Goal: Information Seeking & Learning: Check status

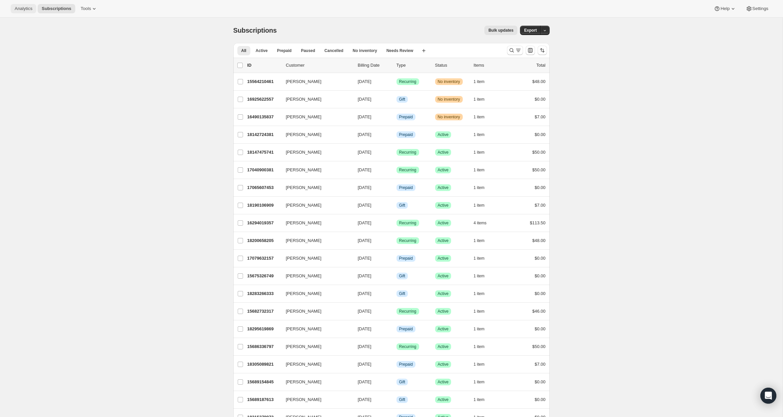
click at [26, 9] on span "Analytics" at bounding box center [24, 8] width 18 height 5
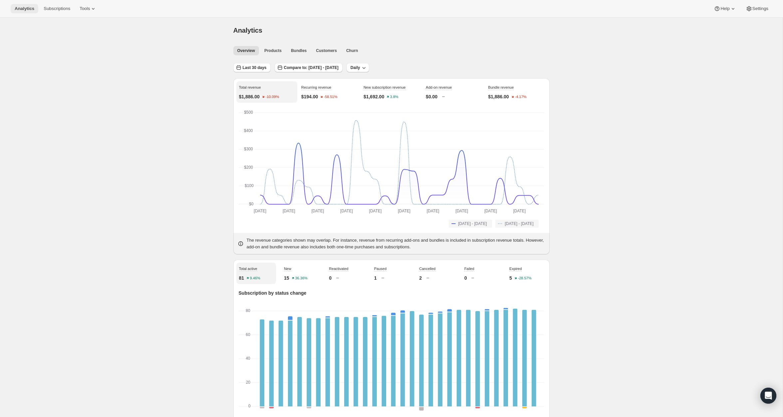
click at [30, 12] on button "Analytics" at bounding box center [25, 8] width 28 height 9
click at [61, 14] on div "Analytics Subscriptions Tools Help Settings" at bounding box center [391, 9] width 783 height 18
click at [63, 6] on span "Subscriptions" at bounding box center [57, 8] width 27 height 5
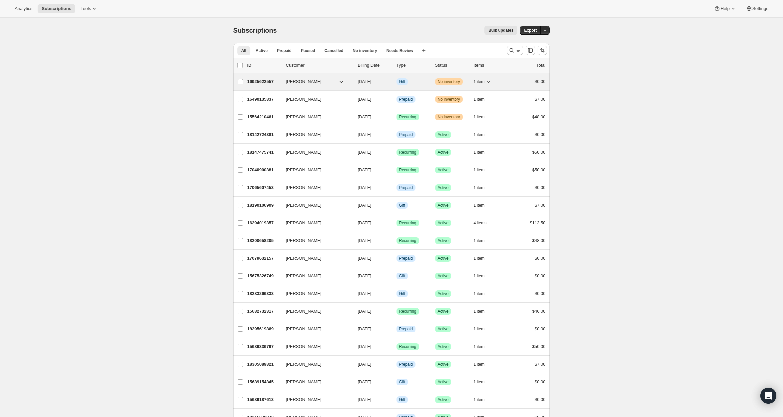
click at [260, 81] on p "16925622557" at bounding box center [263, 81] width 33 height 7
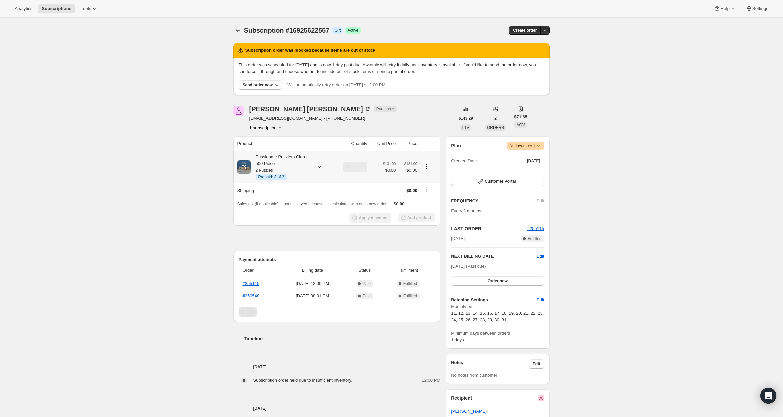
click at [308, 171] on div "Passionate Puzzlers Club - 500 Piece 2 Puzzles Info Prepaid: 3 of 3" at bounding box center [281, 166] width 60 height 27
click at [152, 150] on div "Subscription #16925622557. This page is ready Subscription #16925622557 Info Gi…" at bounding box center [391, 319] width 783 height 602
click at [16, 10] on span "Analytics" at bounding box center [24, 8] width 18 height 5
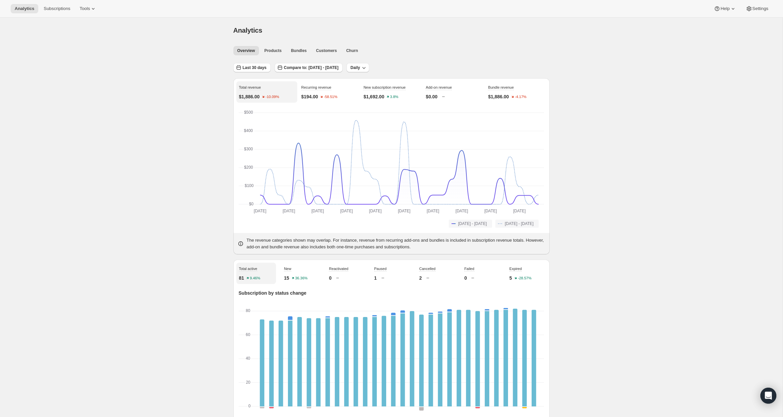
click at [267, 56] on div "Overview Products Bundles Customers Churn More views Overview Products Bundles …" at bounding box center [389, 50] width 320 height 15
click at [267, 54] on button "Products" at bounding box center [272, 50] width 25 height 9
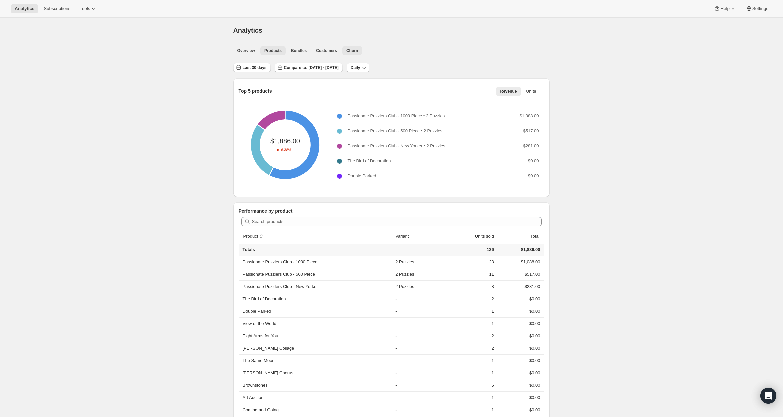
click at [350, 50] on span "Churn" at bounding box center [352, 50] width 12 height 5
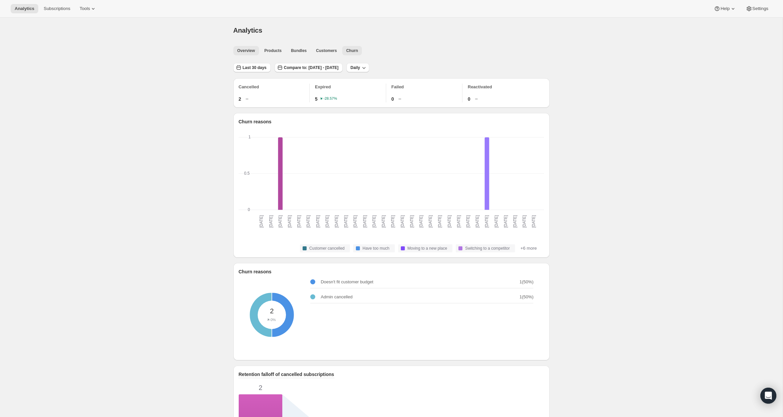
click at [240, 52] on span "Overview" at bounding box center [246, 50] width 18 height 5
